Goal: Transaction & Acquisition: Purchase product/service

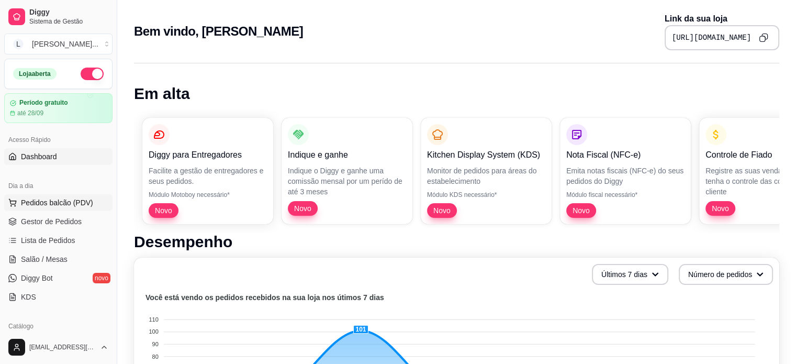
click at [60, 202] on span "Pedidos balcão (PDV)" at bounding box center [57, 202] width 72 height 10
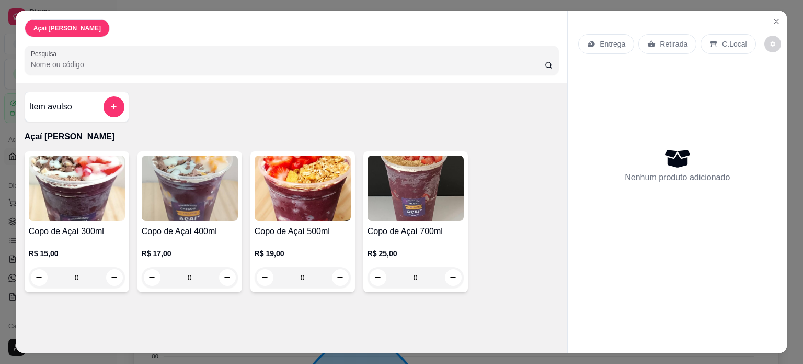
click at [297, 203] on img at bounding box center [303, 187] width 96 height 65
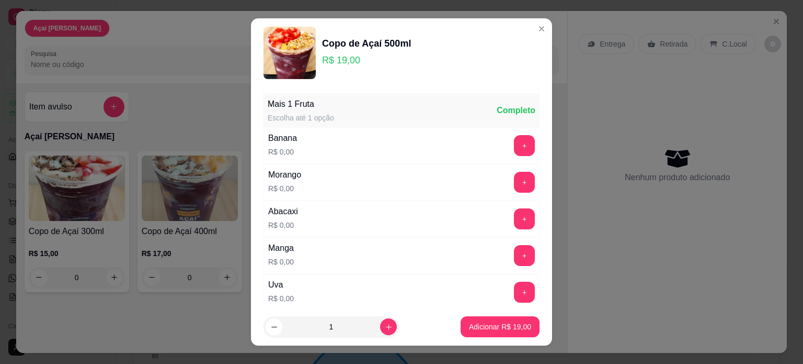
scroll to position [262, 0]
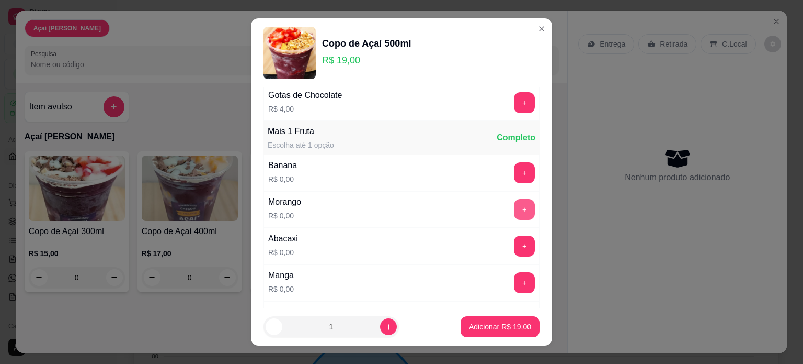
click at [514, 209] on button "+" at bounding box center [524, 209] width 21 height 21
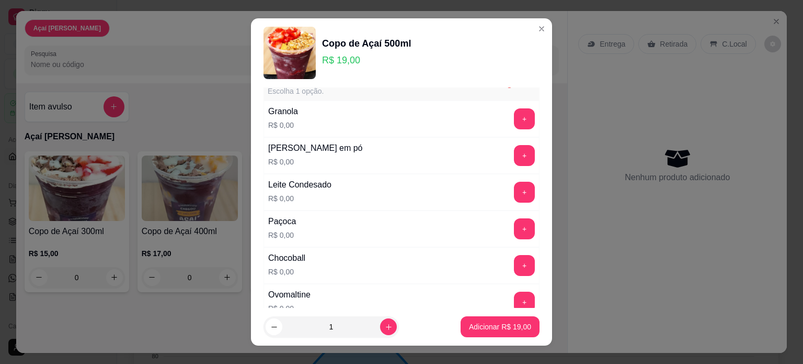
scroll to position [0, 0]
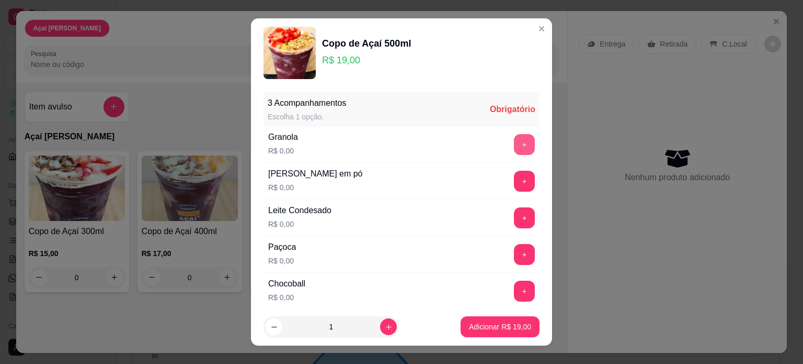
click at [514, 146] on button "+" at bounding box center [524, 144] width 21 height 21
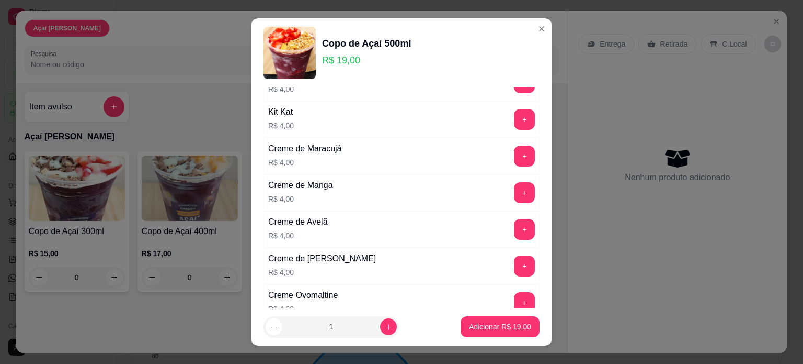
scroll to position [837, 0]
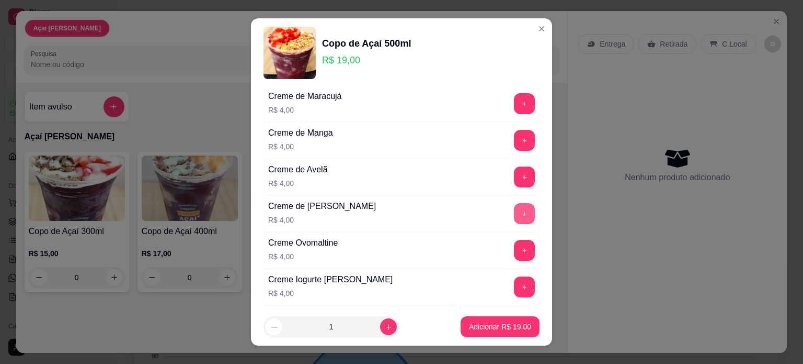
click at [514, 203] on button "+" at bounding box center [524, 213] width 21 height 21
click at [514, 205] on button "+" at bounding box center [524, 213] width 21 height 21
click at [494, 330] on p "Adicionar R$ 27,00" at bounding box center [500, 326] width 62 height 10
click at [494, 330] on div "Açaí [PERSON_NAME] Item avulso Açaí [PERSON_NAME] de Açaí 300ml R$ 15,00 0 Copo…" at bounding box center [292, 182] width 552 height 342
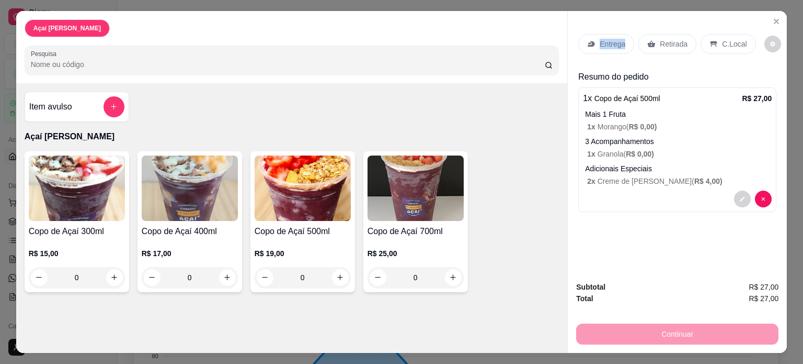
click at [71, 175] on img at bounding box center [77, 187] width 96 height 65
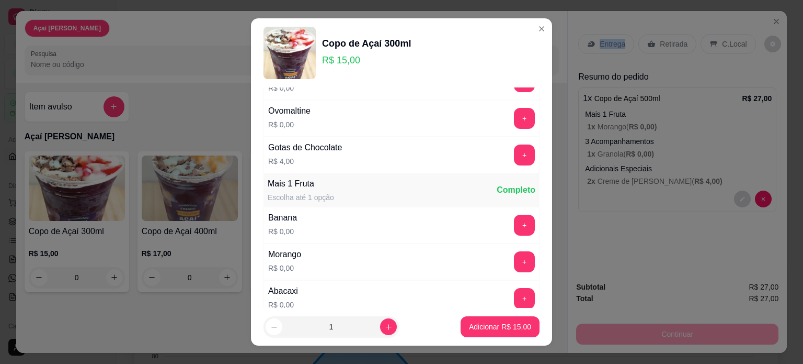
scroll to position [262, 0]
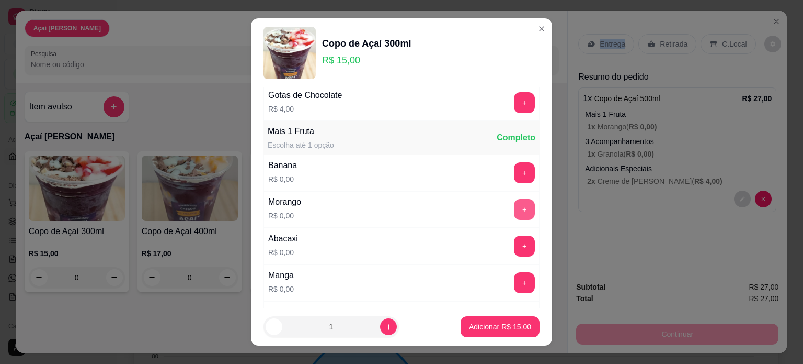
click at [514, 205] on button "+" at bounding box center [524, 209] width 21 height 21
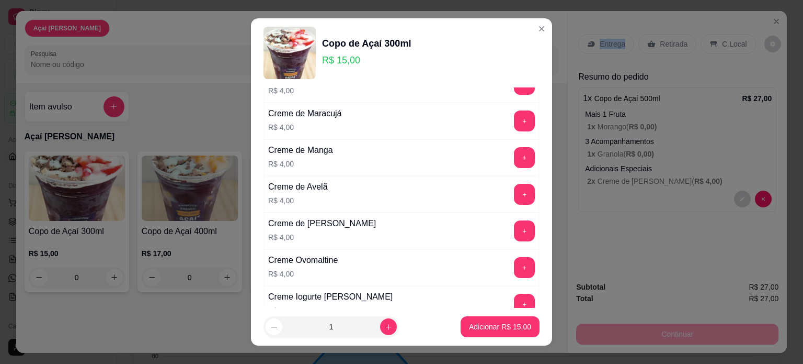
scroll to position [837, 0]
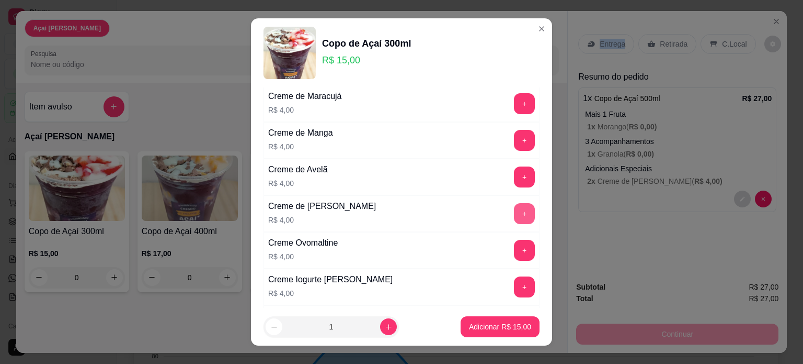
click at [514, 208] on button "+" at bounding box center [524, 213] width 21 height 21
click at [515, 211] on button "+" at bounding box center [525, 213] width 20 height 20
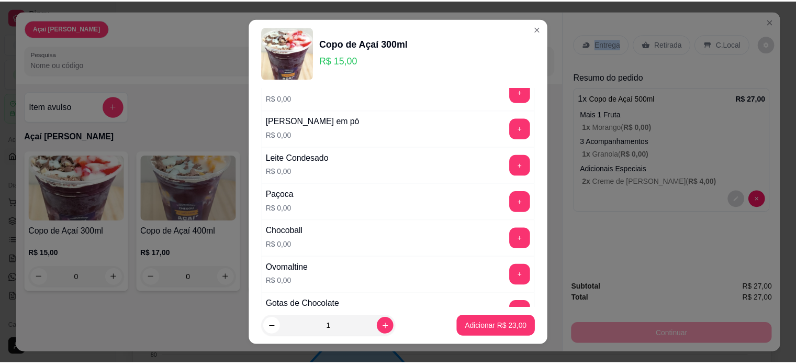
scroll to position [0, 0]
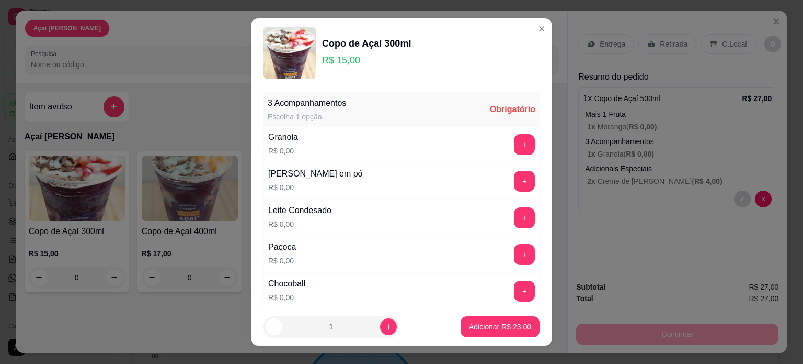
click at [490, 104] on div "Obrigatório" at bounding box center [513, 109] width 46 height 13
click at [490, 114] on div "Obrigatório" at bounding box center [513, 109] width 46 height 13
